Goal: Task Accomplishment & Management: Use online tool/utility

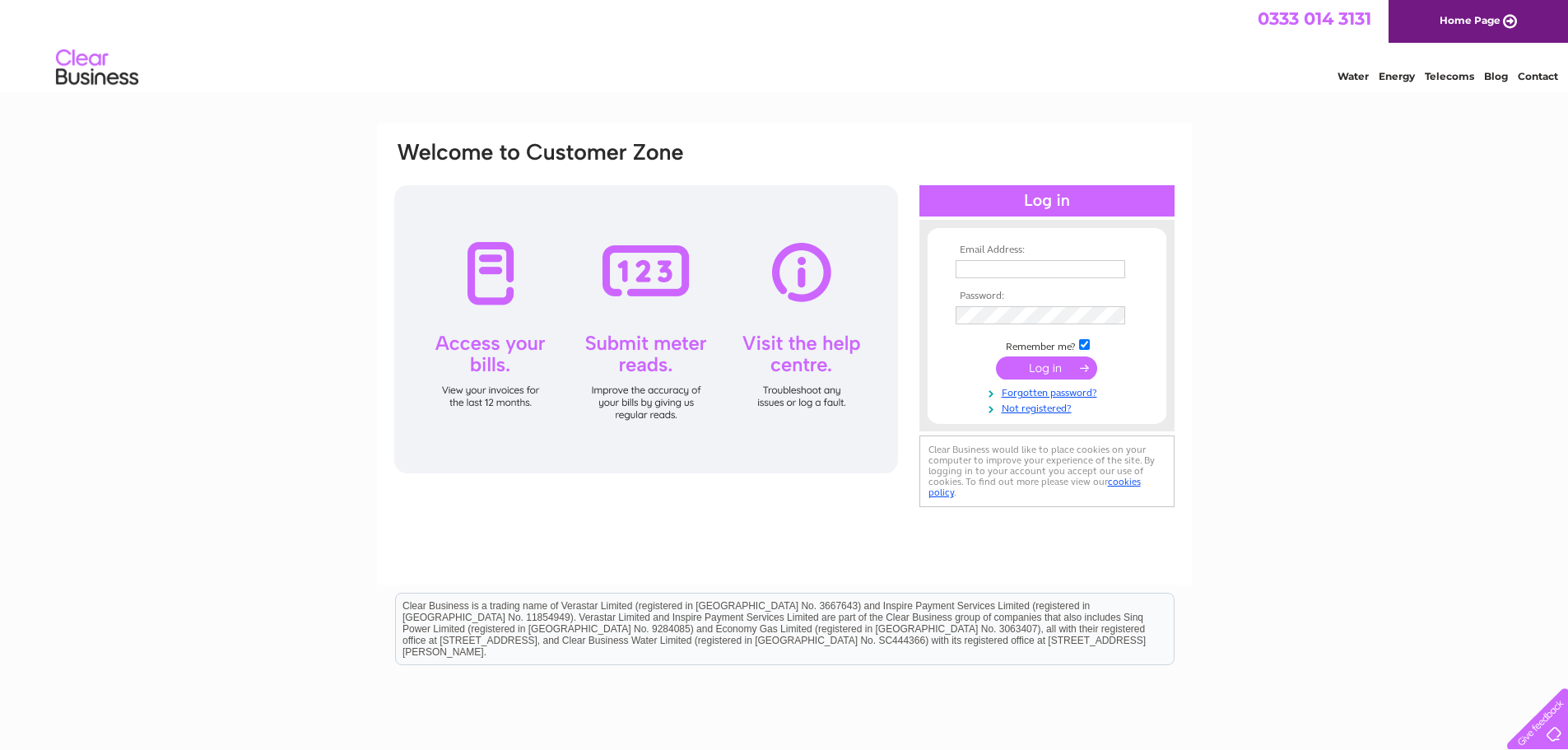
type input "kristy@sekers.co.uk"
click at [1068, 368] on input "submit" at bounding box center [1046, 367] width 101 height 23
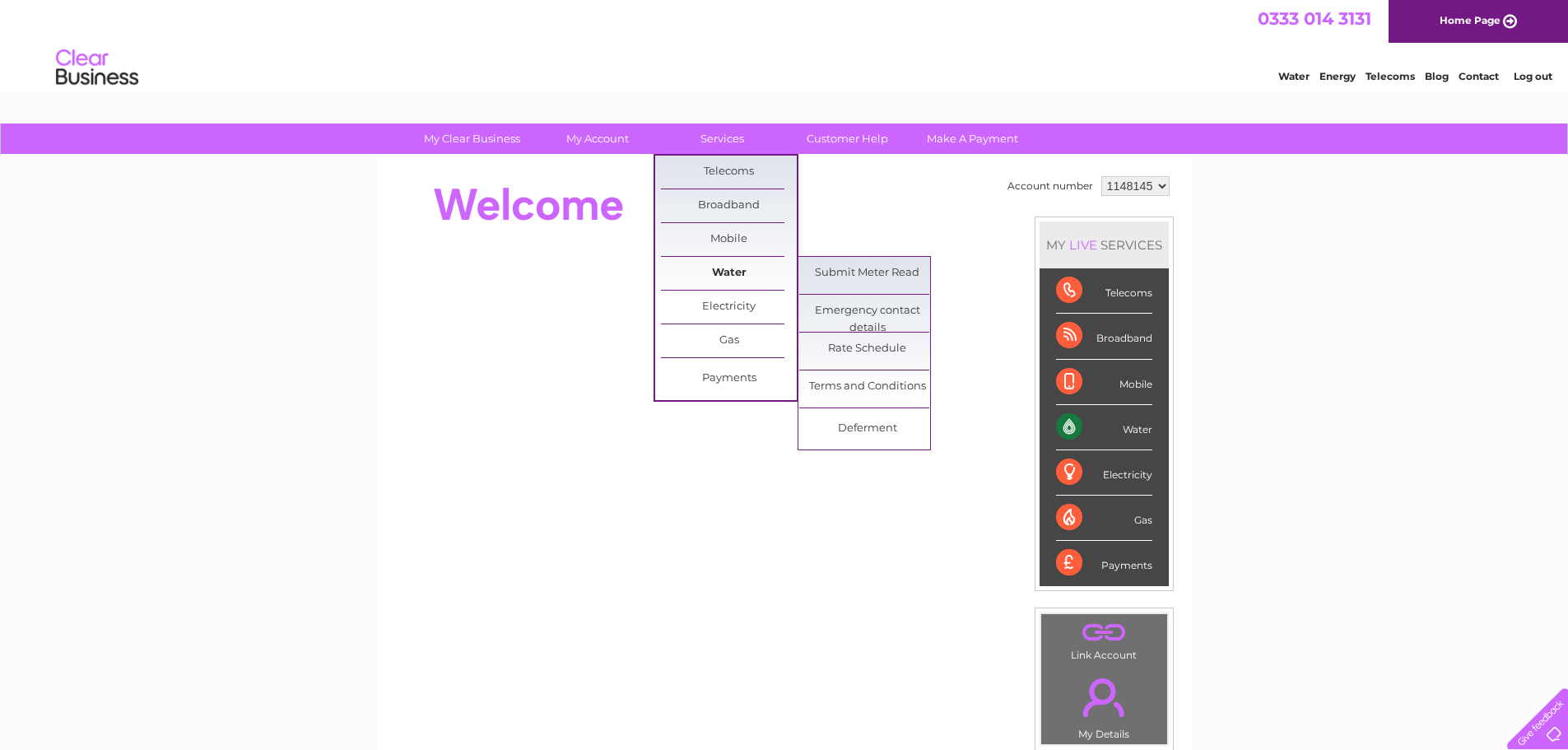
click at [718, 265] on link "Water" at bounding box center [729, 274] width 135 height 33
click at [897, 274] on link "Submit Meter Read" at bounding box center [867, 274] width 135 height 33
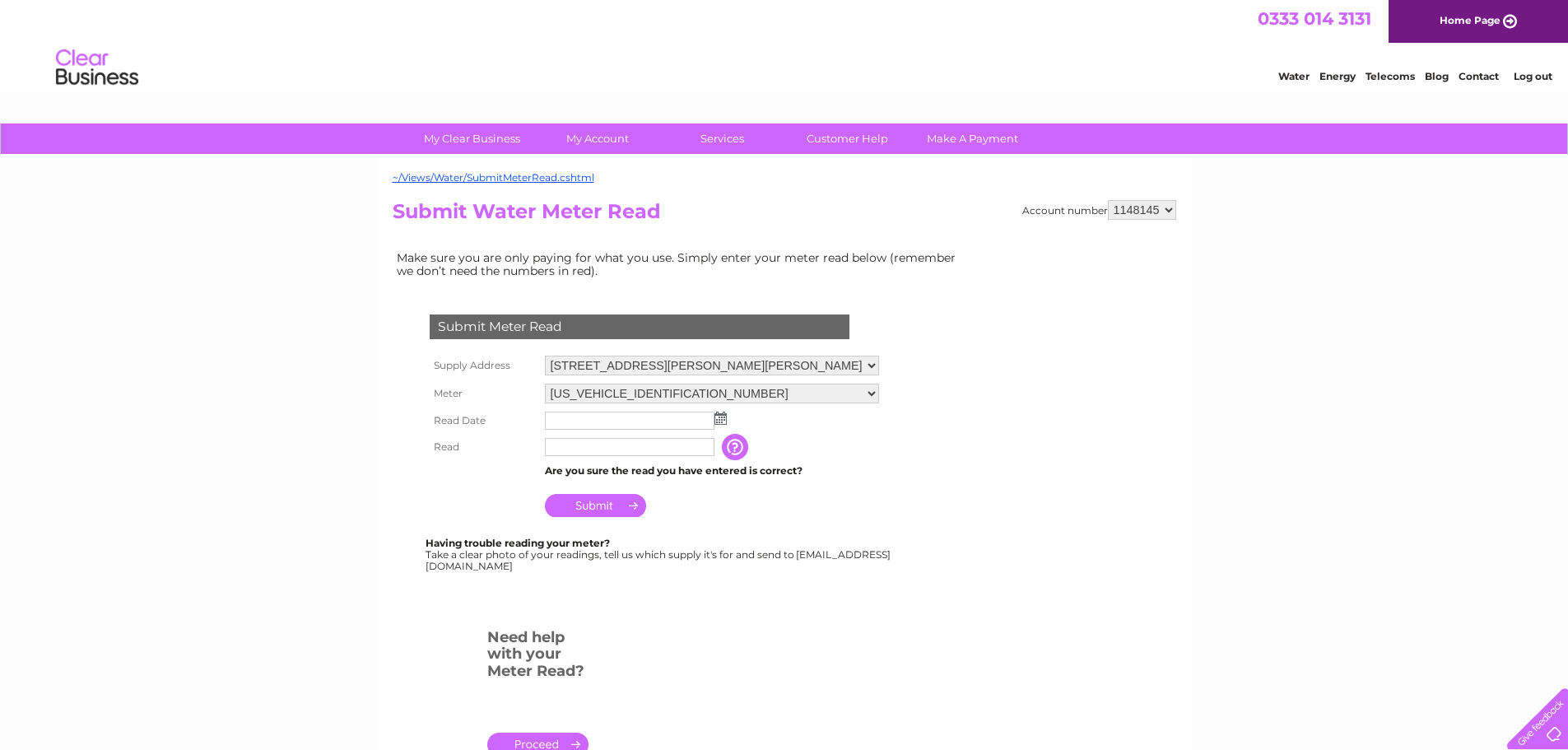
click at [718, 420] on img at bounding box center [720, 417] width 13 height 13
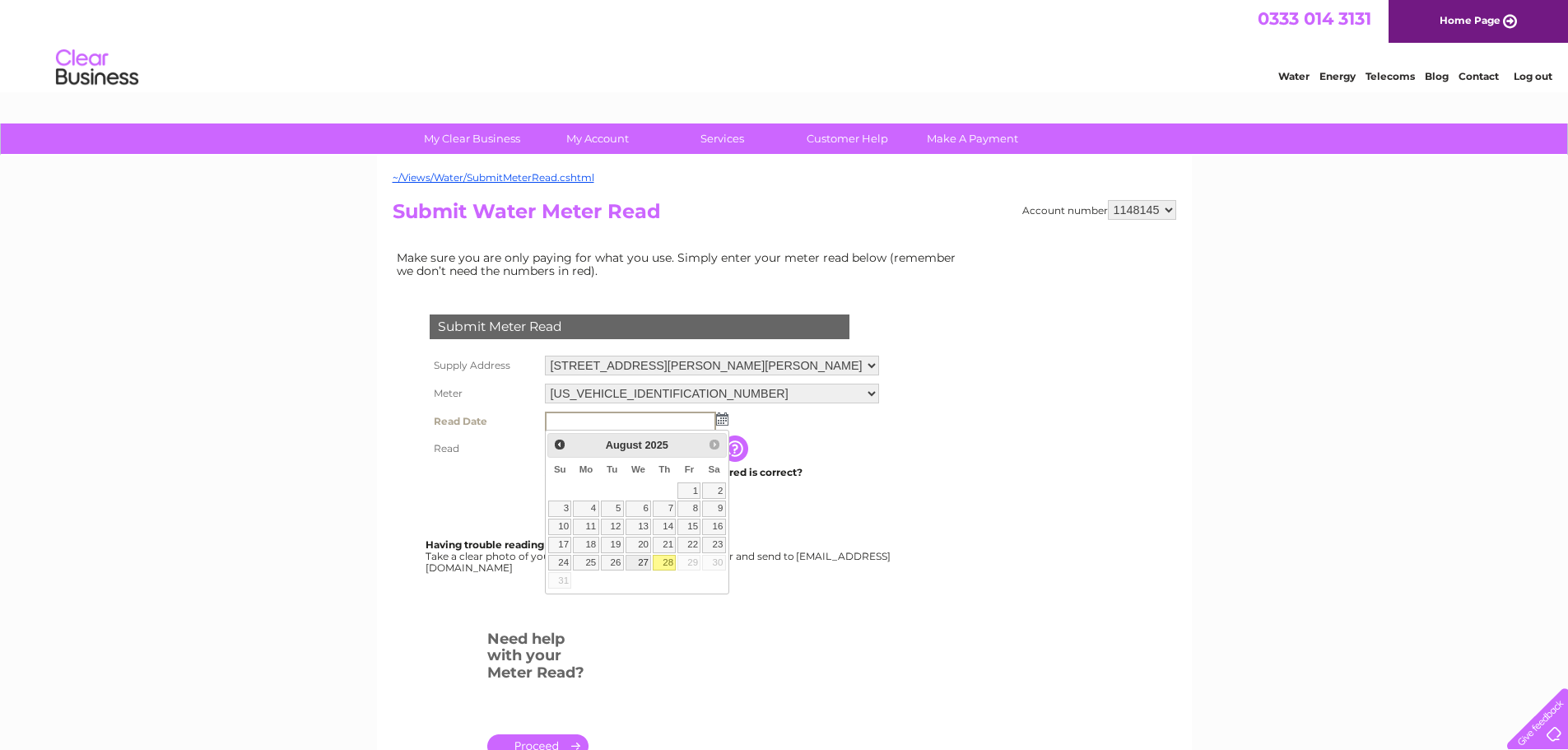
click at [646, 555] on link "27" at bounding box center [639, 562] width 26 height 17
type input "[DATE]"
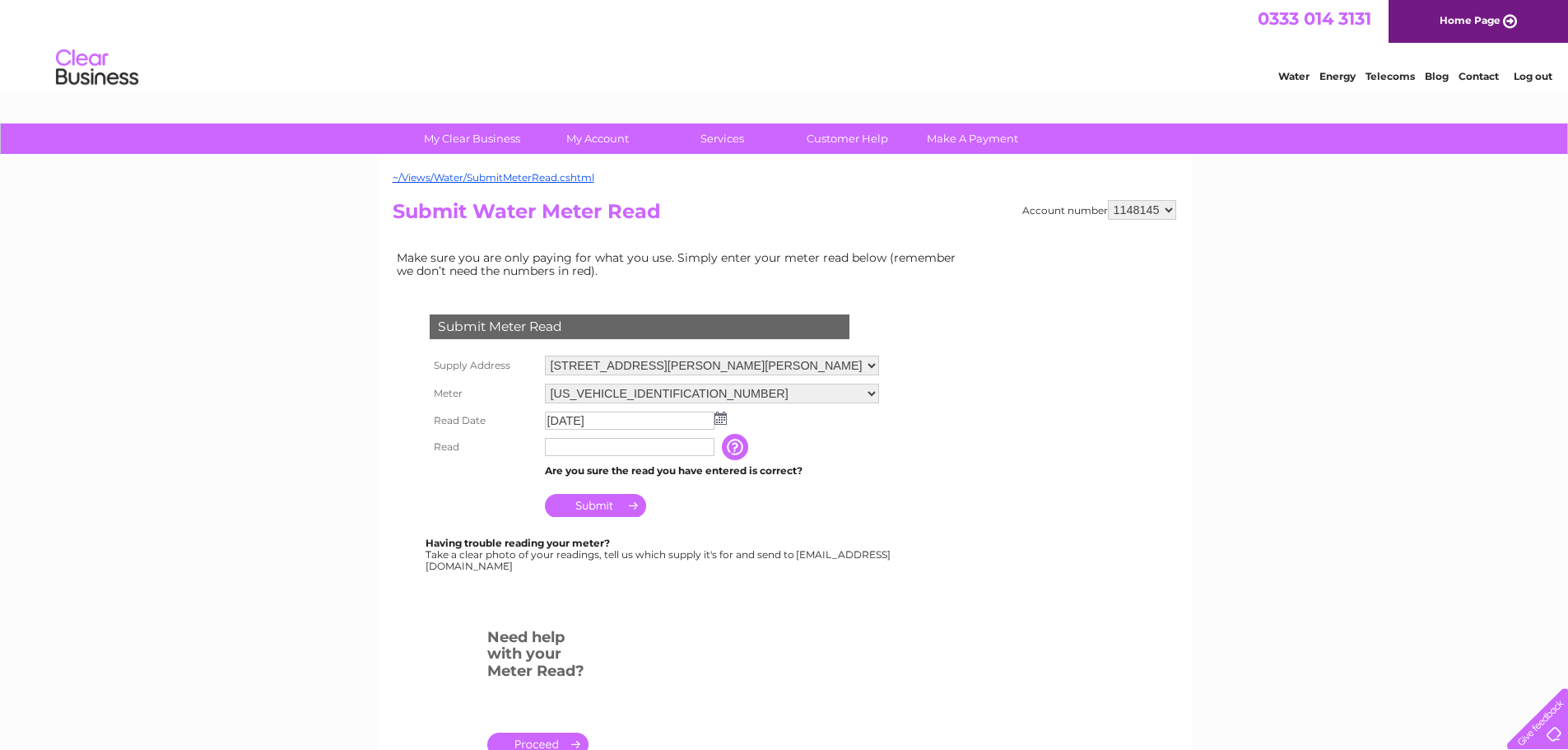
click at [586, 450] on input "text" at bounding box center [629, 447] width 170 height 18
type input "9510"
click at [597, 502] on input "Submit" at bounding box center [595, 507] width 101 height 23
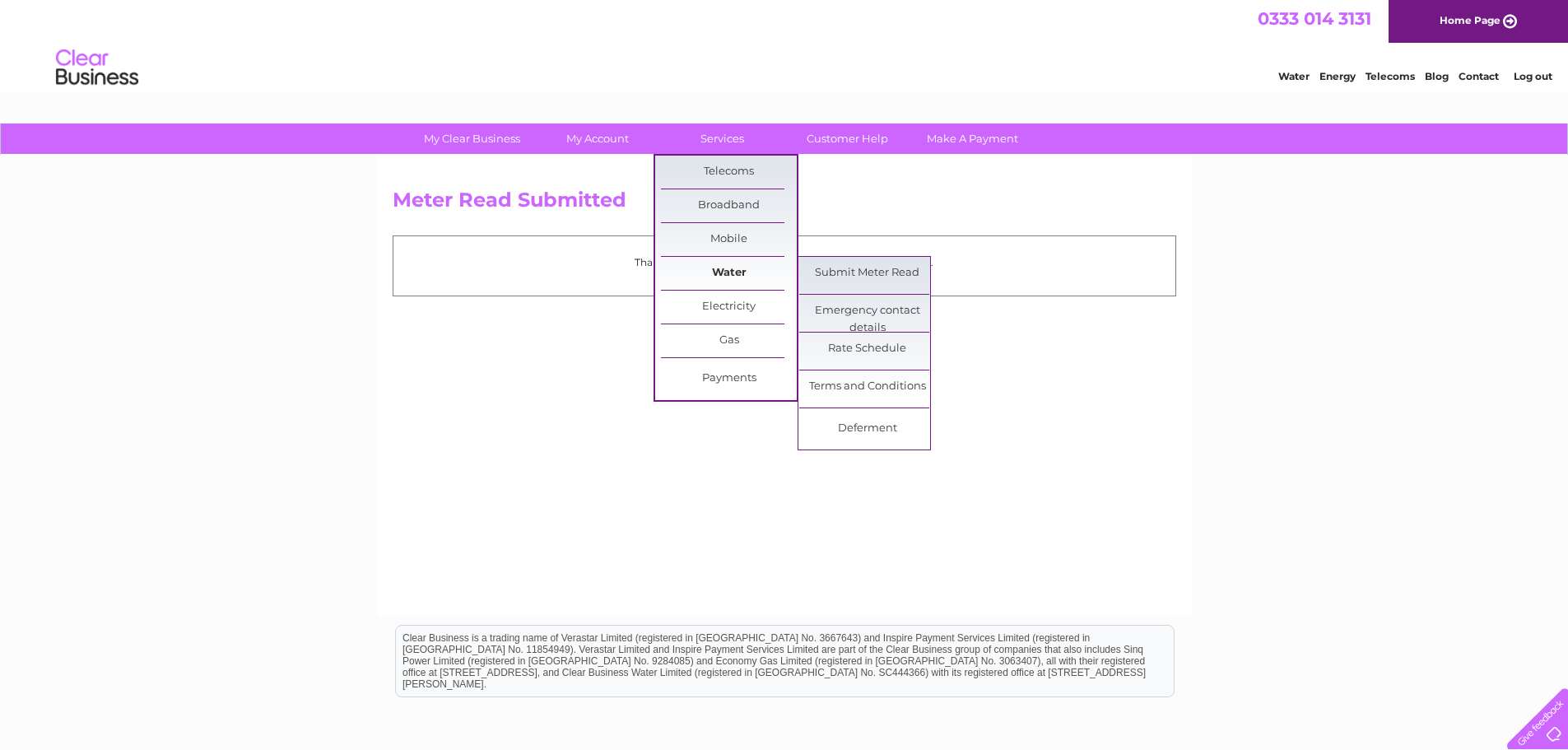
click at [713, 263] on link "Water" at bounding box center [729, 274] width 135 height 33
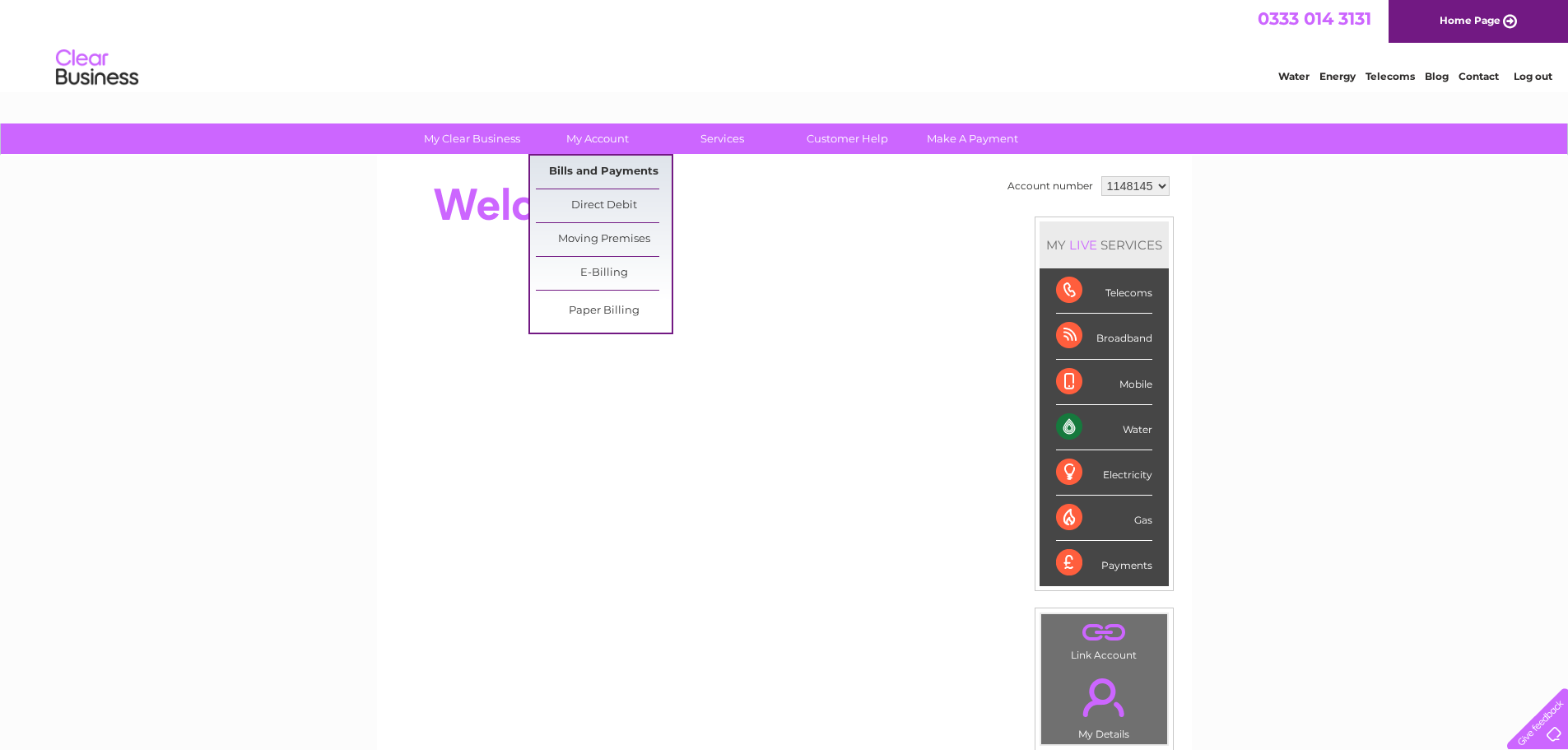
click at [594, 167] on link "Bills and Payments" at bounding box center [603, 173] width 135 height 33
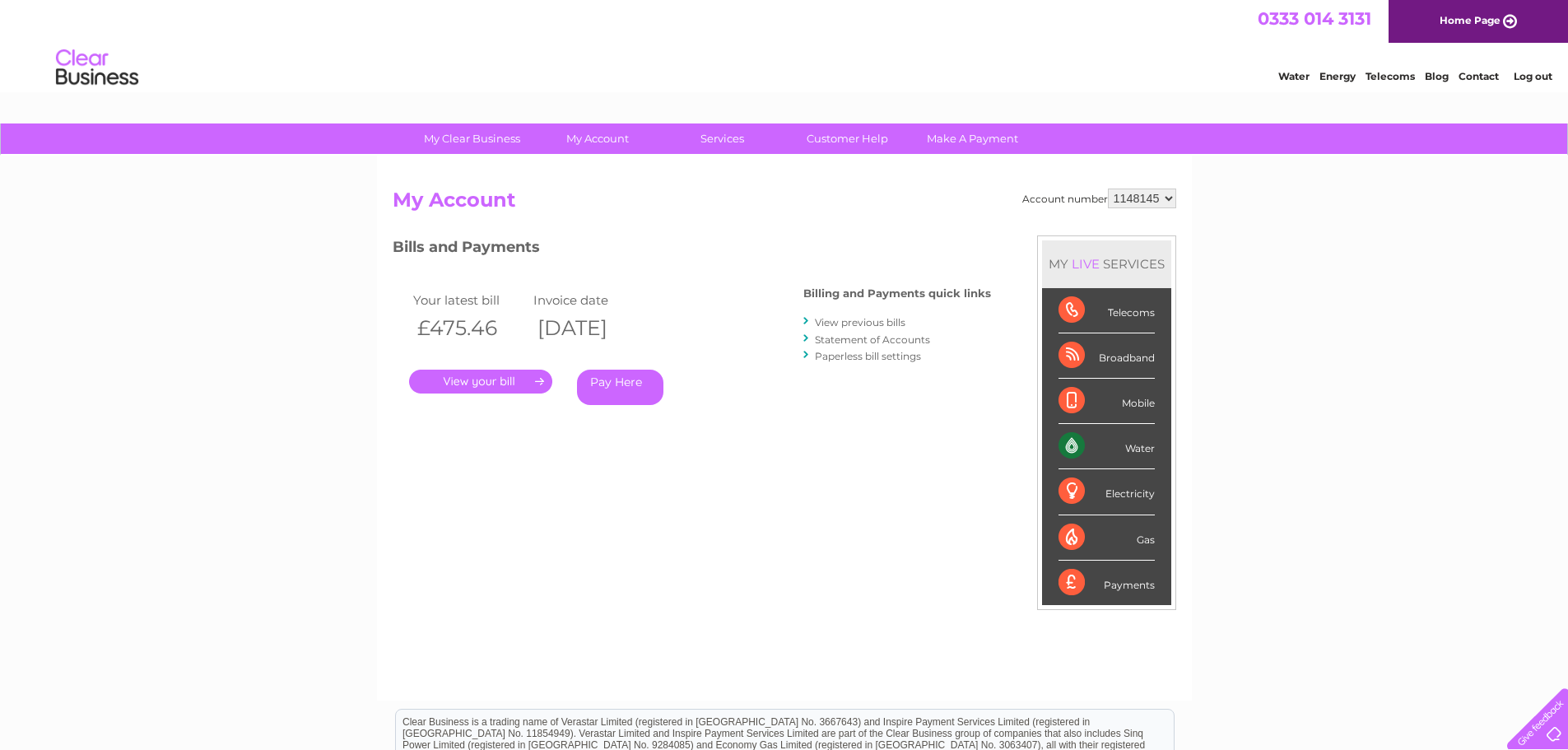
click at [524, 381] on link "." at bounding box center [481, 382] width 143 height 24
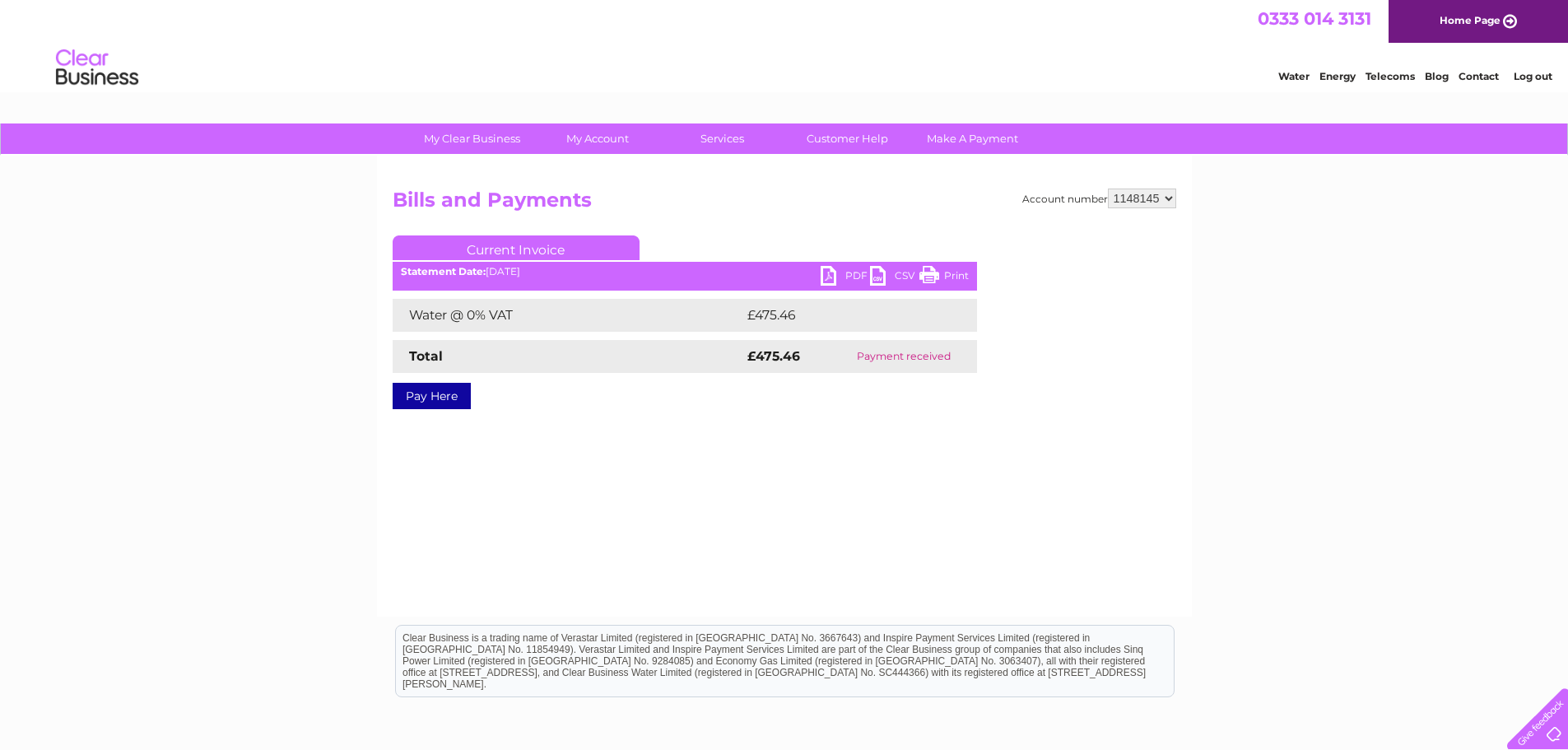
click at [837, 280] on link "PDF" at bounding box center [845, 278] width 49 height 24
